Goal: Check status: Check status

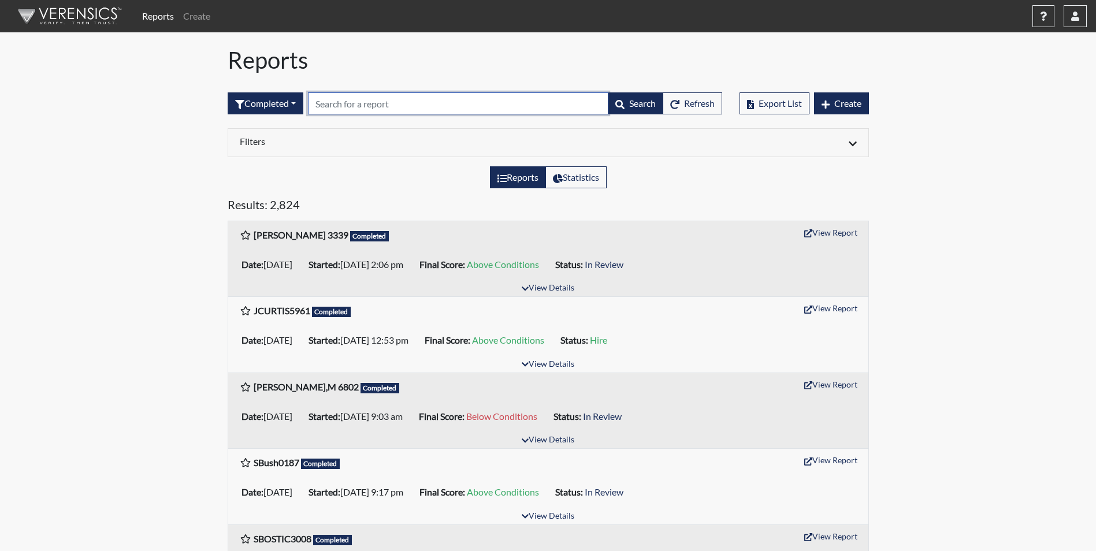
click at [367, 108] on input "text" at bounding box center [458, 103] width 300 height 22
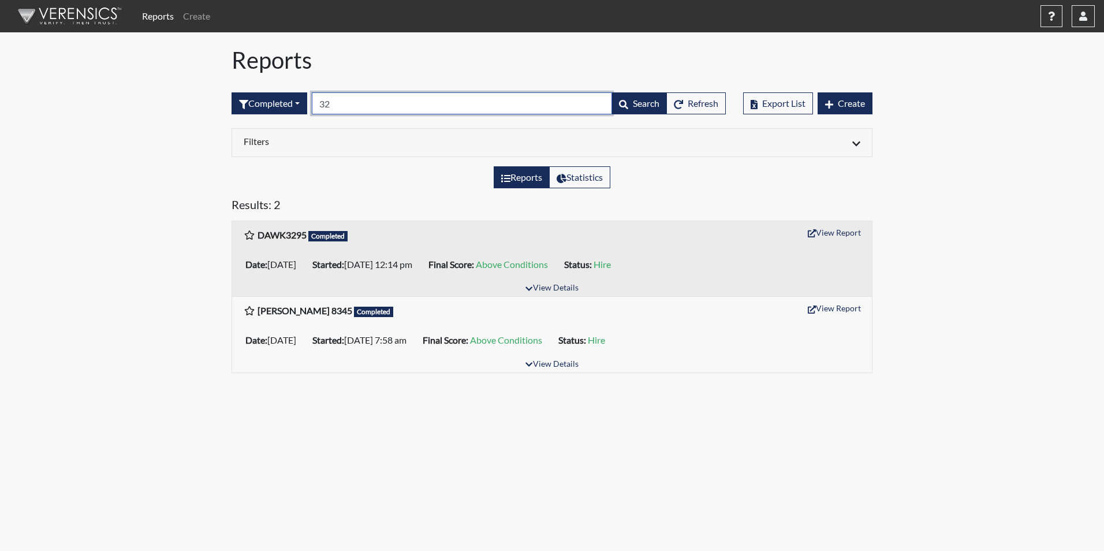
type input "3"
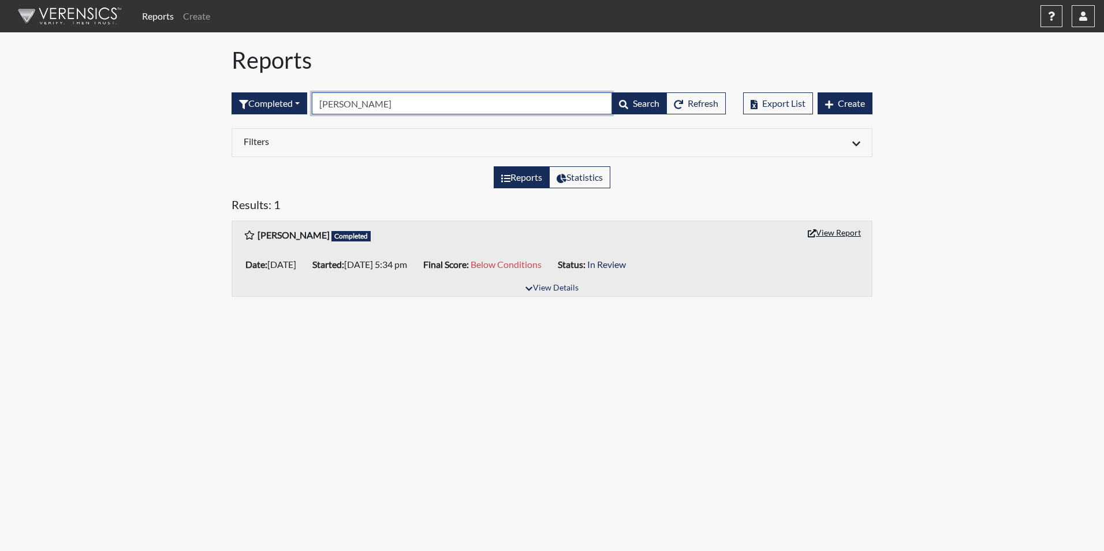
type input "[PERSON_NAME]"
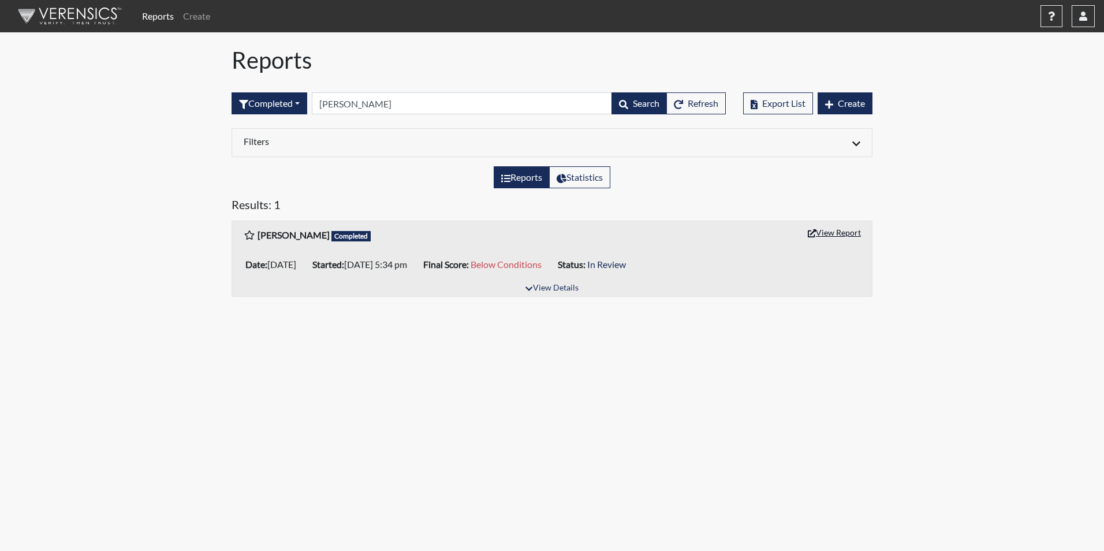
click at [840, 234] on button "View Report" at bounding box center [835, 233] width 64 height 18
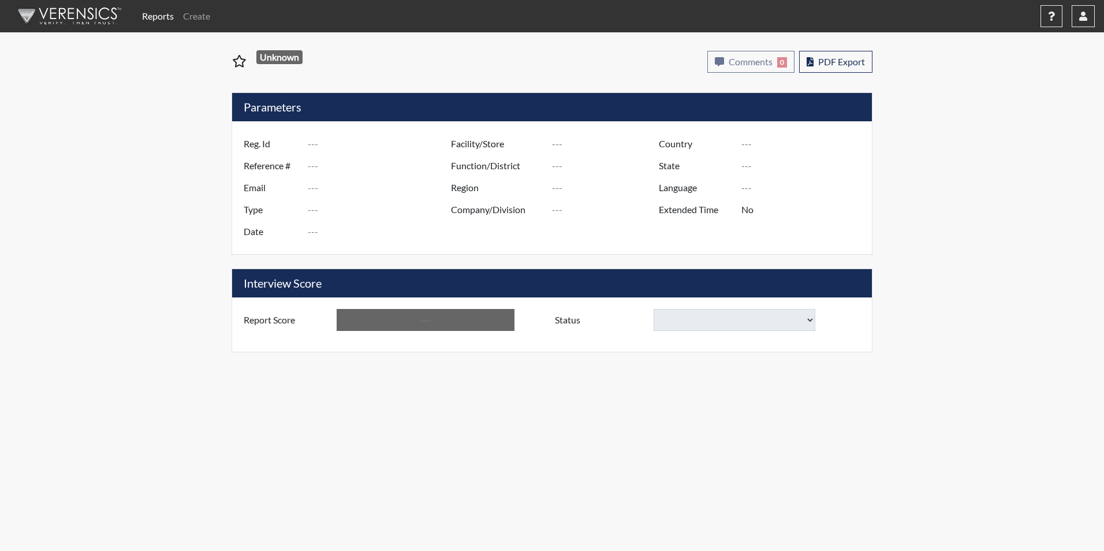
type input "[PERSON_NAME]"
type input "51179"
type input "rrakiera@yahoo.com"
type input "Corrections Pre-Employment"
type input "Sep 9, 2025"
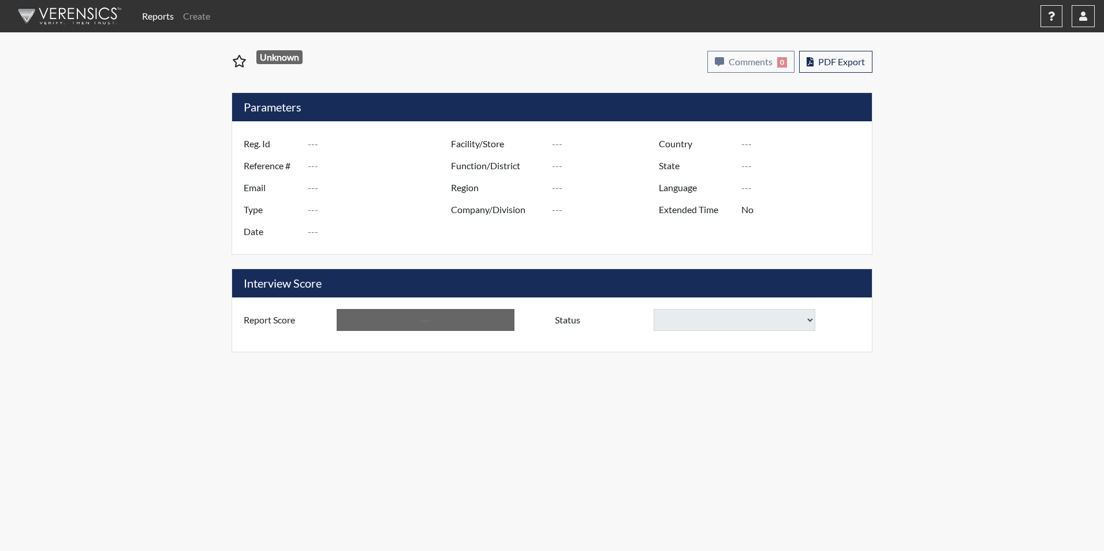
type input "[PERSON_NAME]"
type input "[GEOGRAPHIC_DATA]"
type input "[US_STATE]"
type input "English"
type input "Yes"
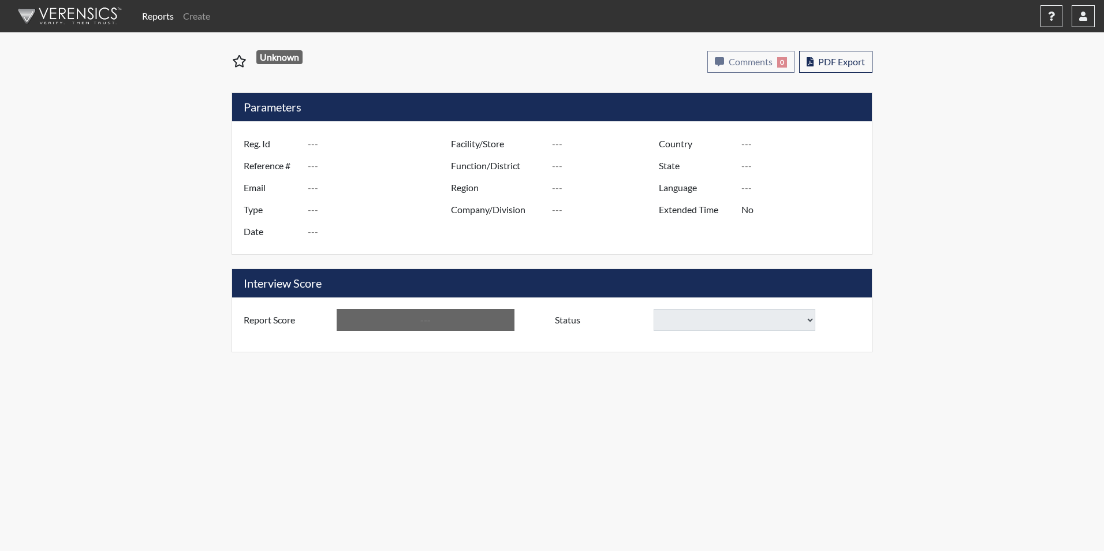
type input "Below Conditions"
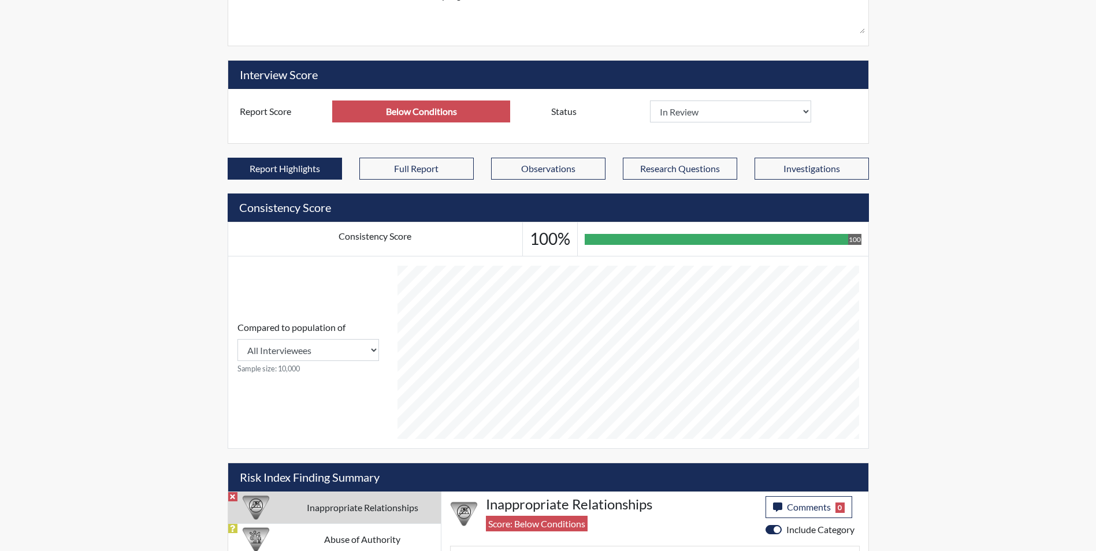
scroll to position [370, 0]
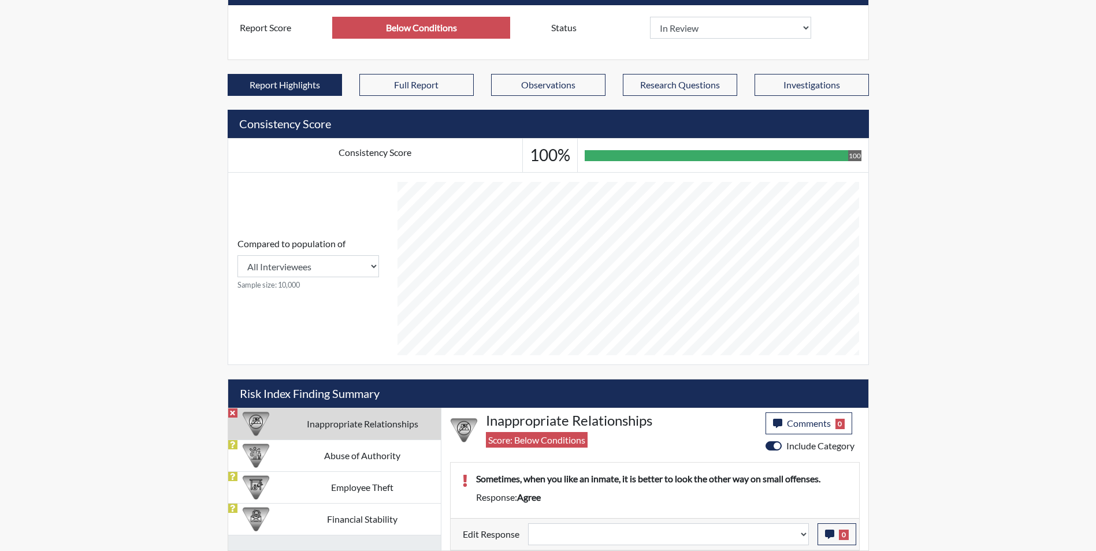
select select
